Goal: Transaction & Acquisition: Purchase product/service

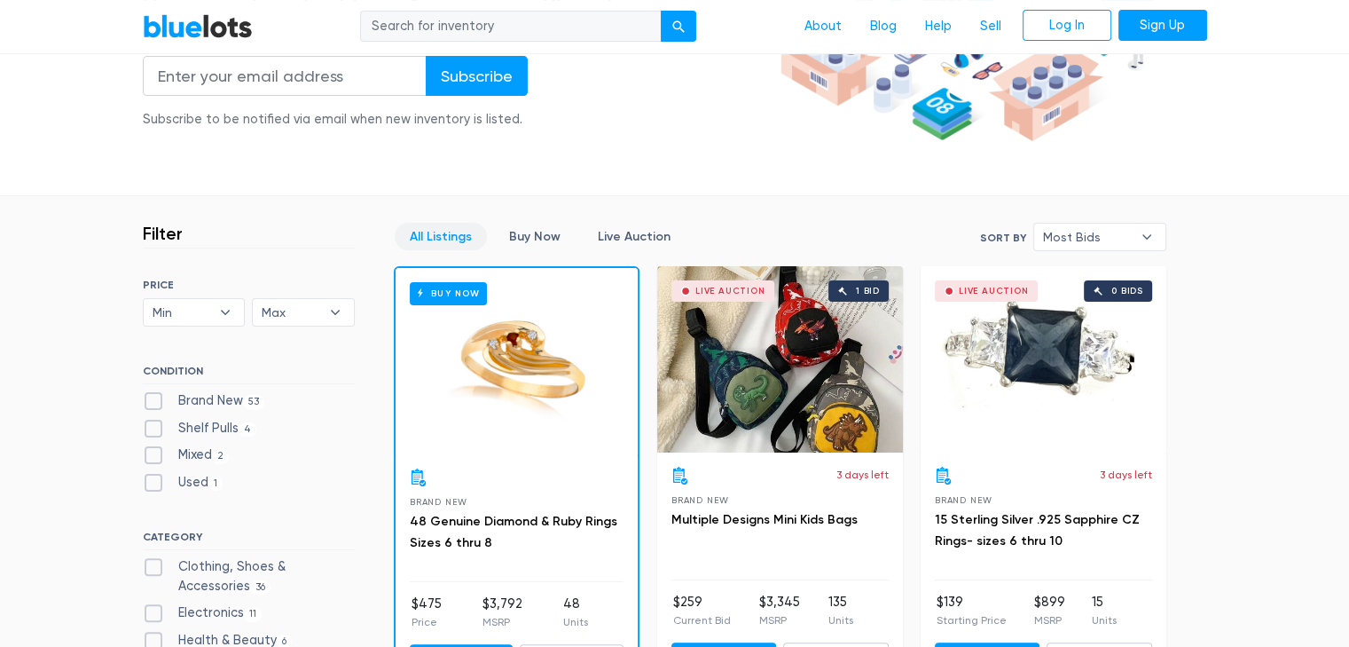
scroll to position [355, 0]
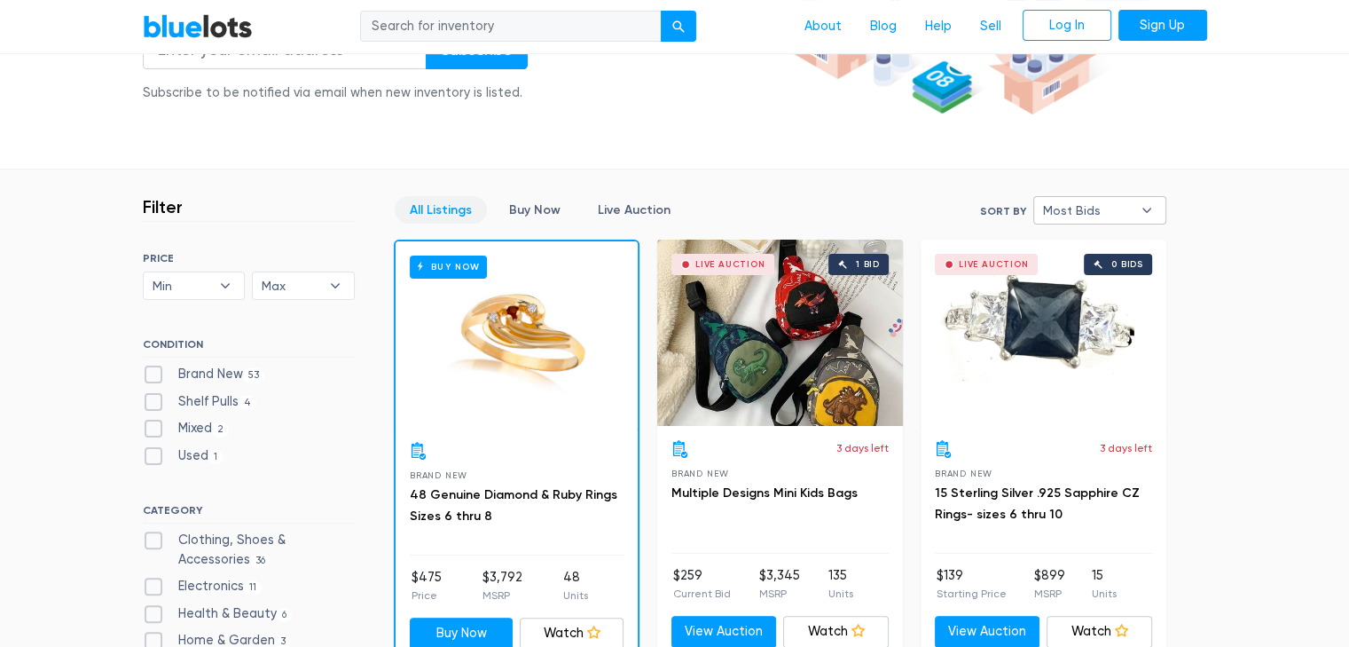
click at [1075, 209] on span "Most Bids" at bounding box center [1087, 210] width 89 height 27
click at [1066, 334] on li "Lowest Price" at bounding box center [1108, 331] width 138 height 28
select select "lowest_price"
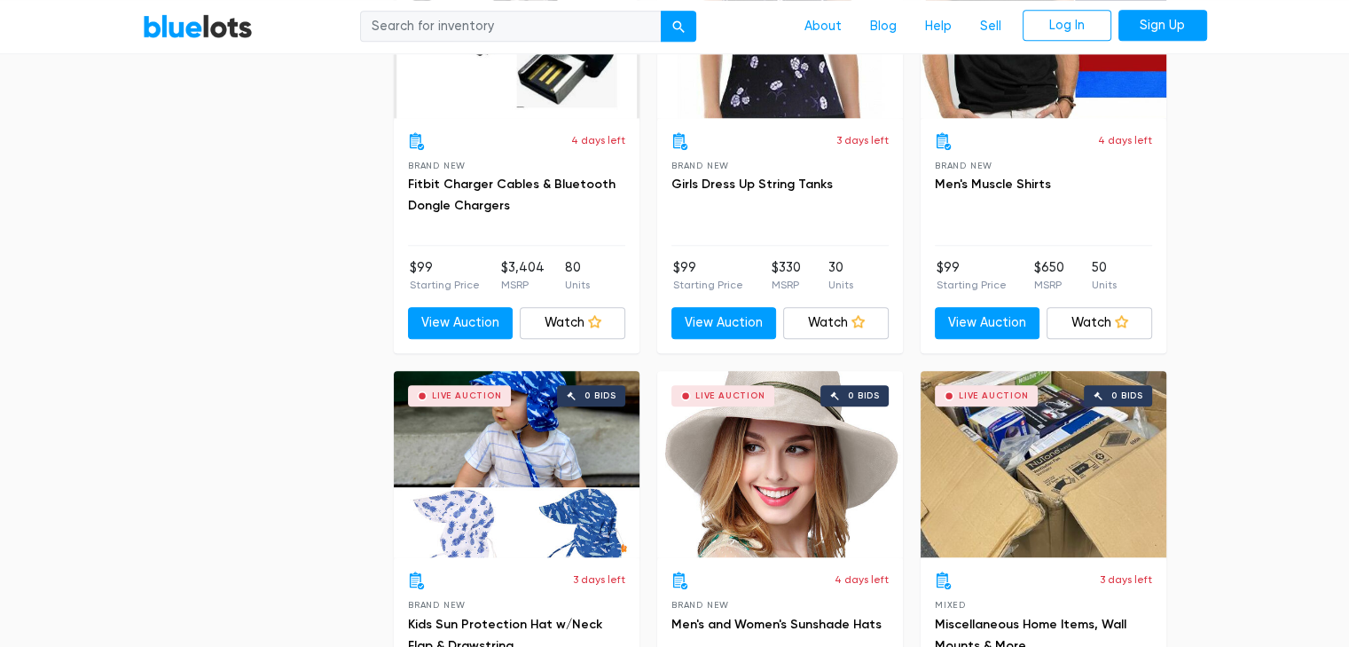
scroll to position [1631, 0]
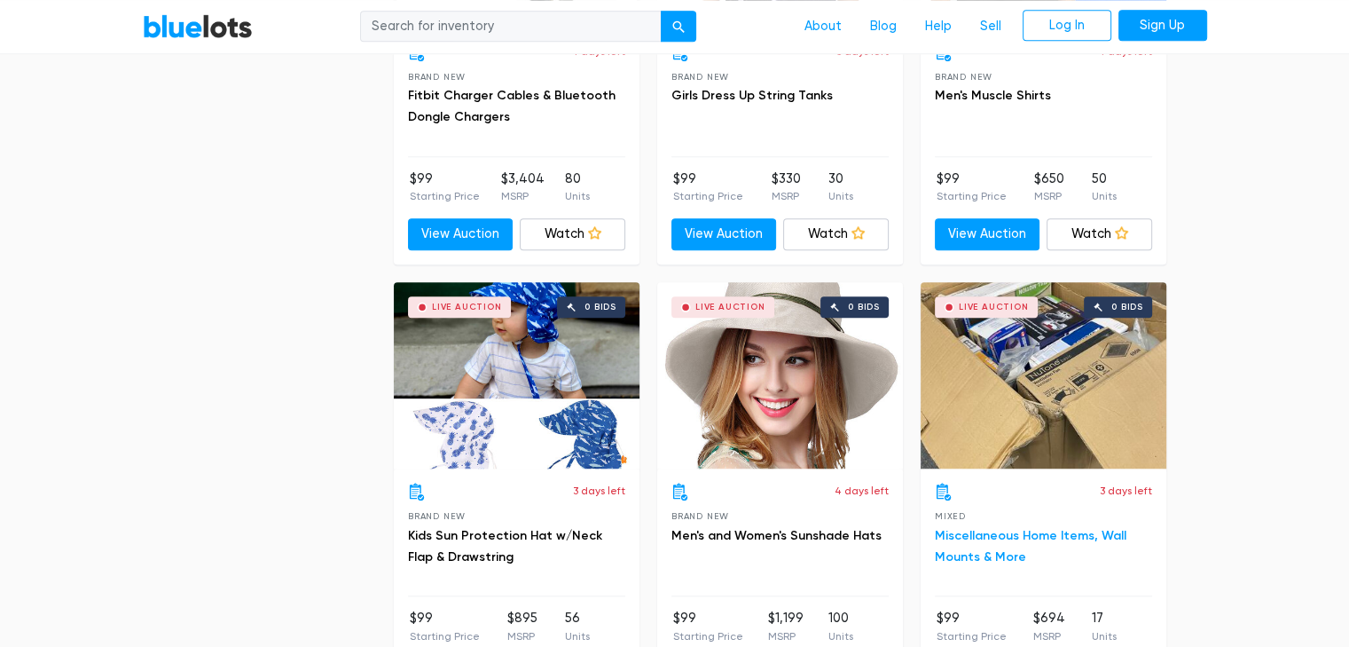
click at [1010, 558] on link "Miscellaneous Home Items, Wall Mounts & More" at bounding box center [1031, 546] width 192 height 36
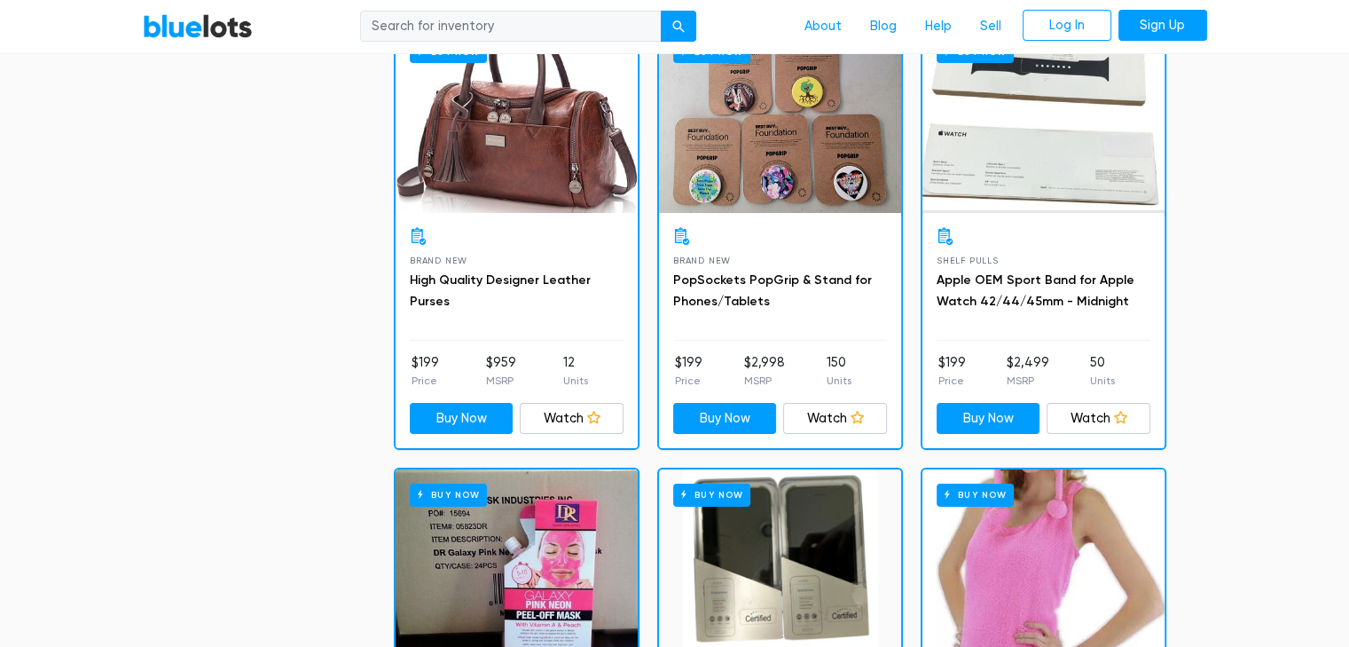
scroll to position [6156, 0]
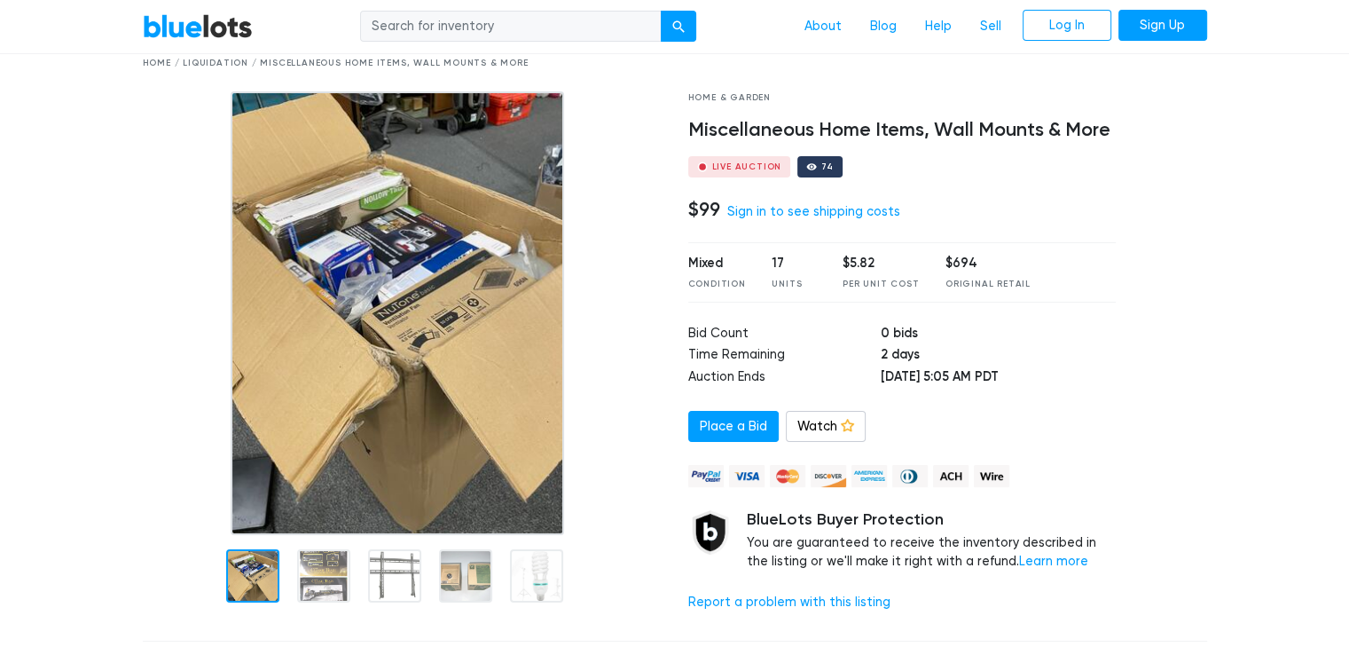
scroll to position [89, 0]
